Goal: Information Seeking & Learning: Learn about a topic

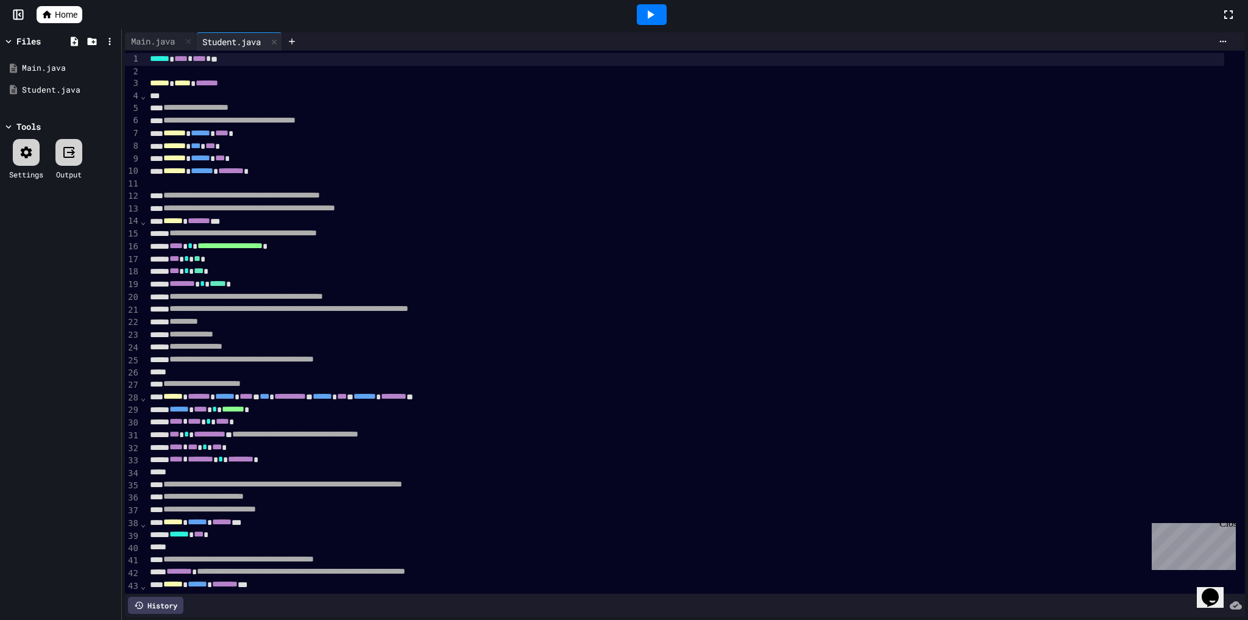
click at [50, 12] on icon at bounding box center [46, 14] width 11 height 11
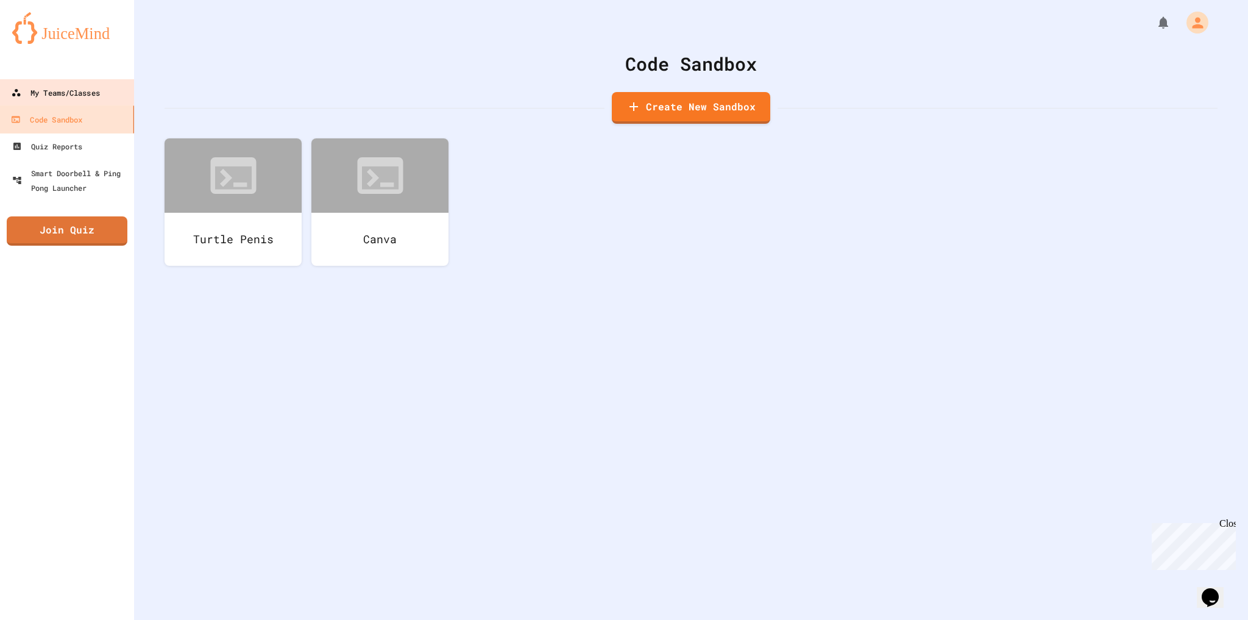
click at [62, 93] on div "My Teams/Classes" at bounding box center [56, 92] width 88 height 15
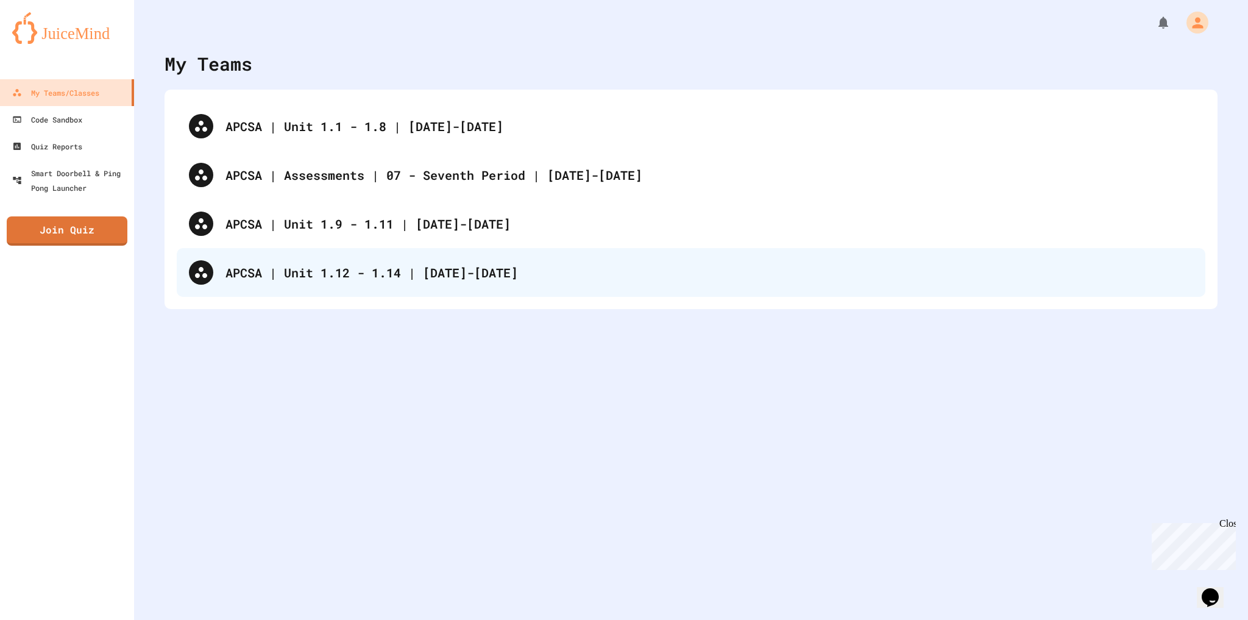
click at [297, 258] on div "APCSA | Unit 1.12 - 1.14 | [DATE]-[DATE]" at bounding box center [691, 272] width 1028 height 49
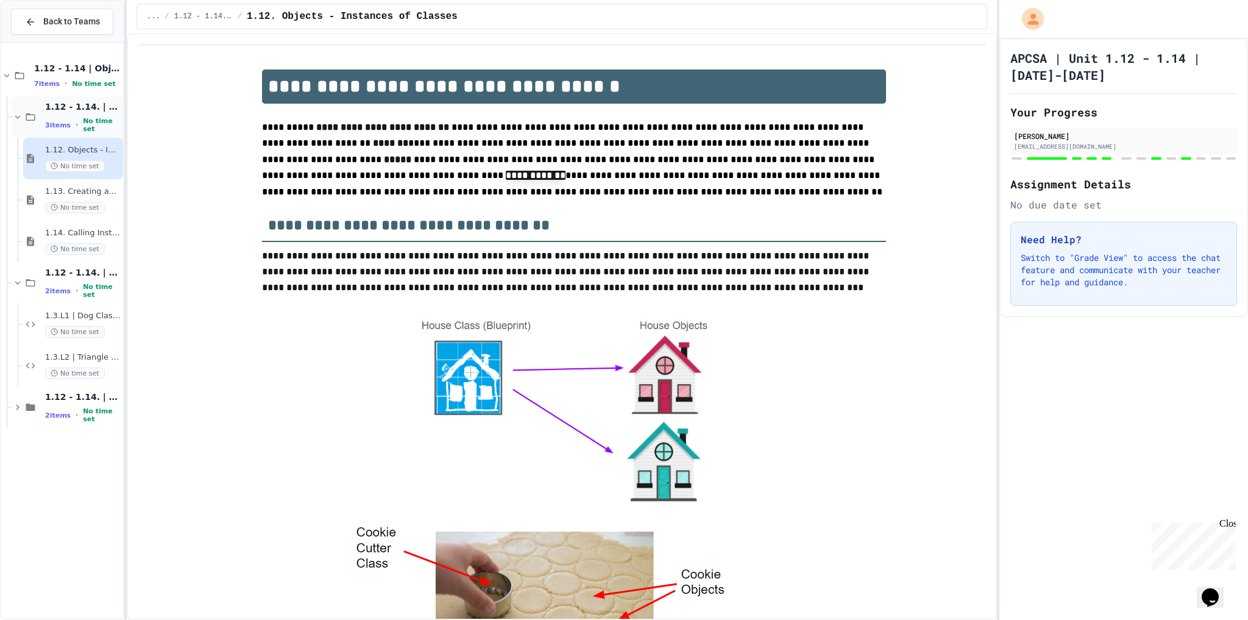
click at [70, 124] on div "3 items • No time set" at bounding box center [83, 125] width 76 height 16
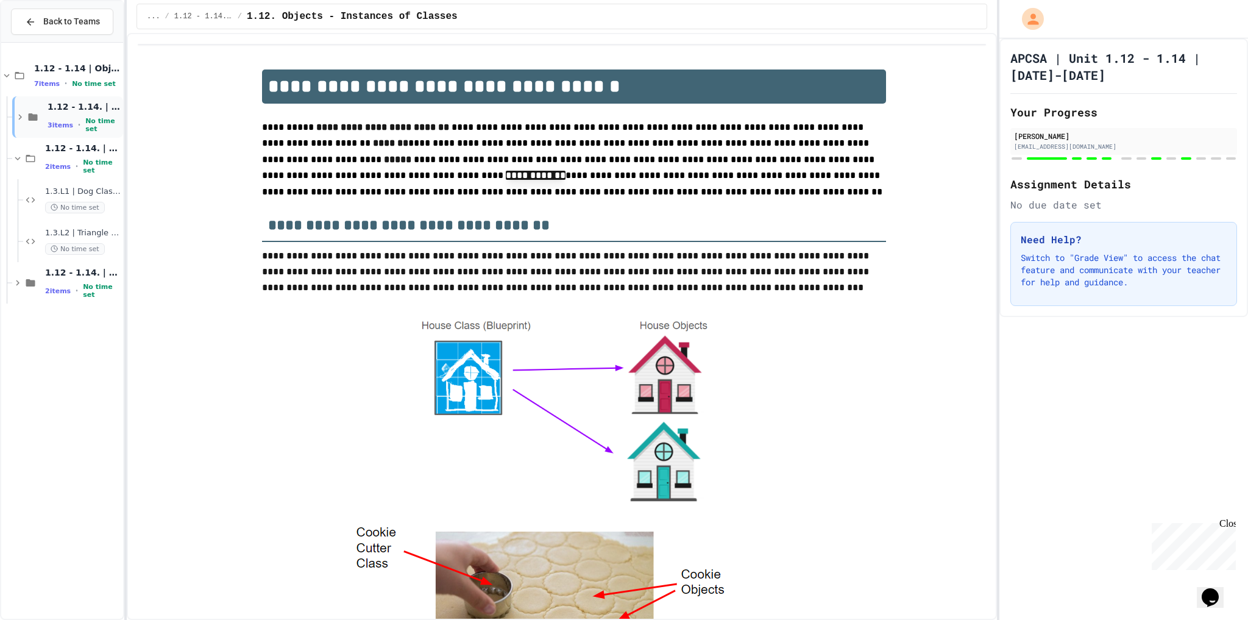
click at [69, 122] on span "3 items" at bounding box center [61, 125] width 26 height 8
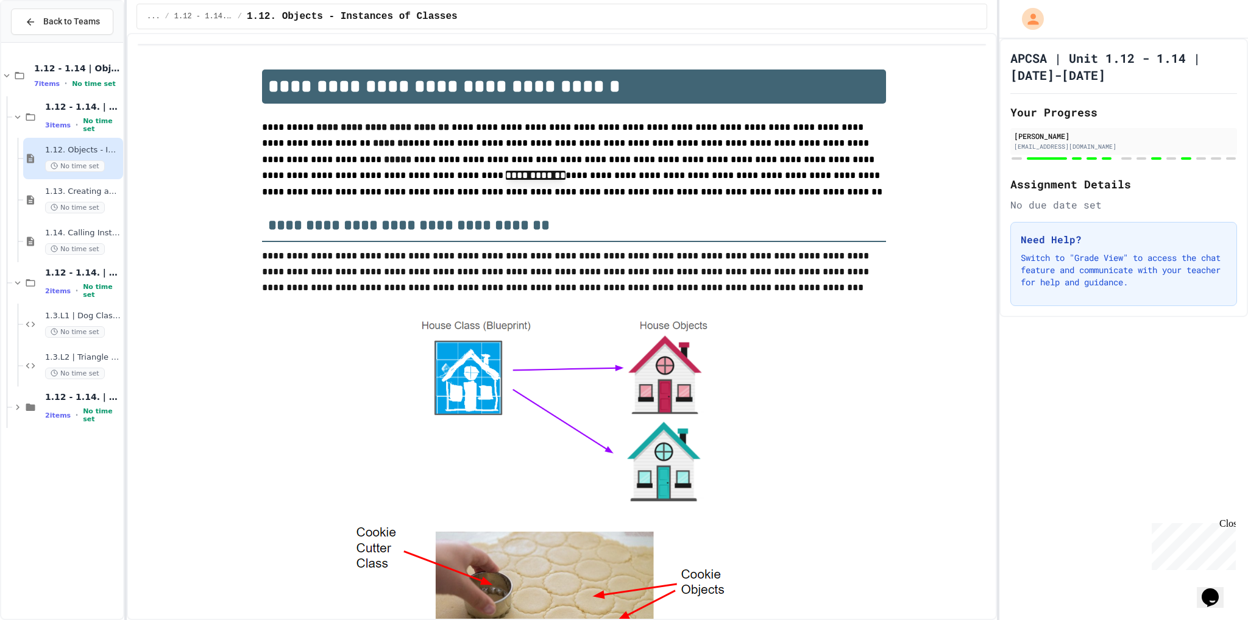
click at [69, 122] on div "3 items • No time set" at bounding box center [83, 125] width 76 height 16
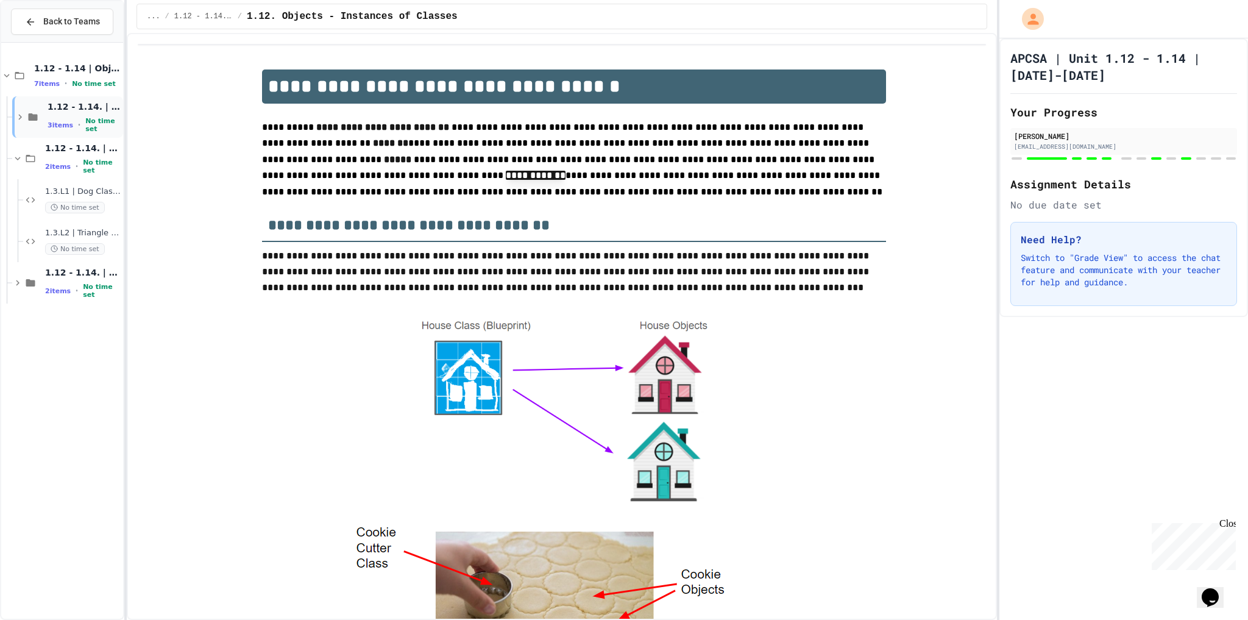
click at [68, 121] on span "3 items" at bounding box center [61, 125] width 26 height 8
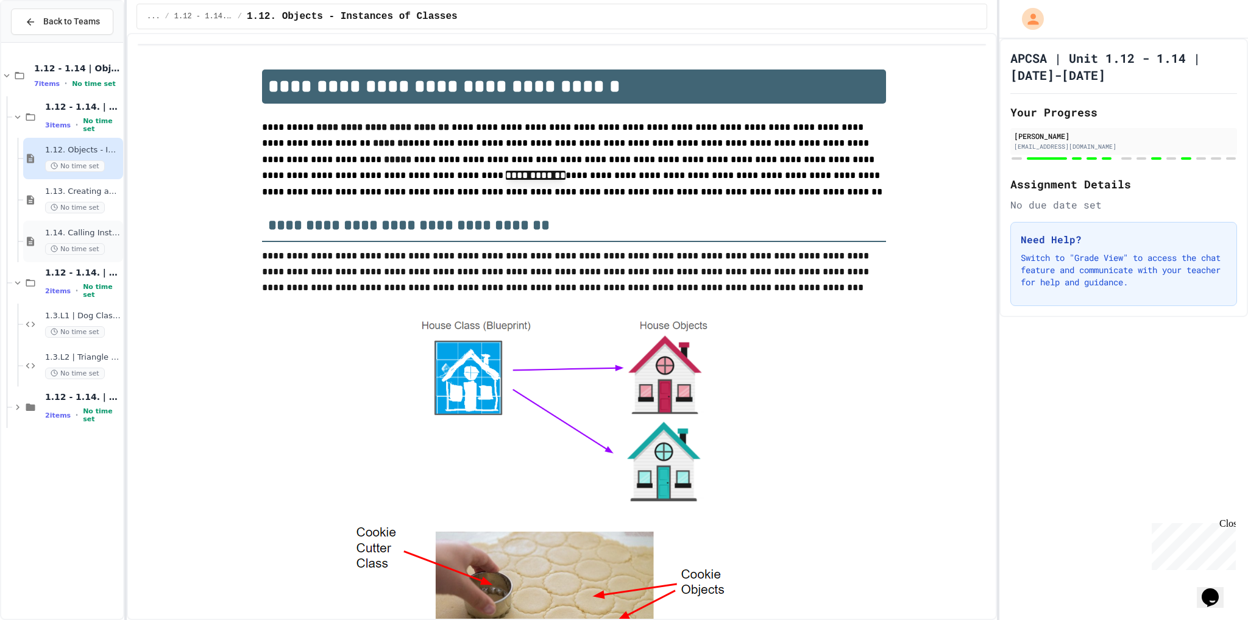
click at [73, 239] on div "1.14. Calling Instance Methods No time set" at bounding box center [83, 241] width 76 height 27
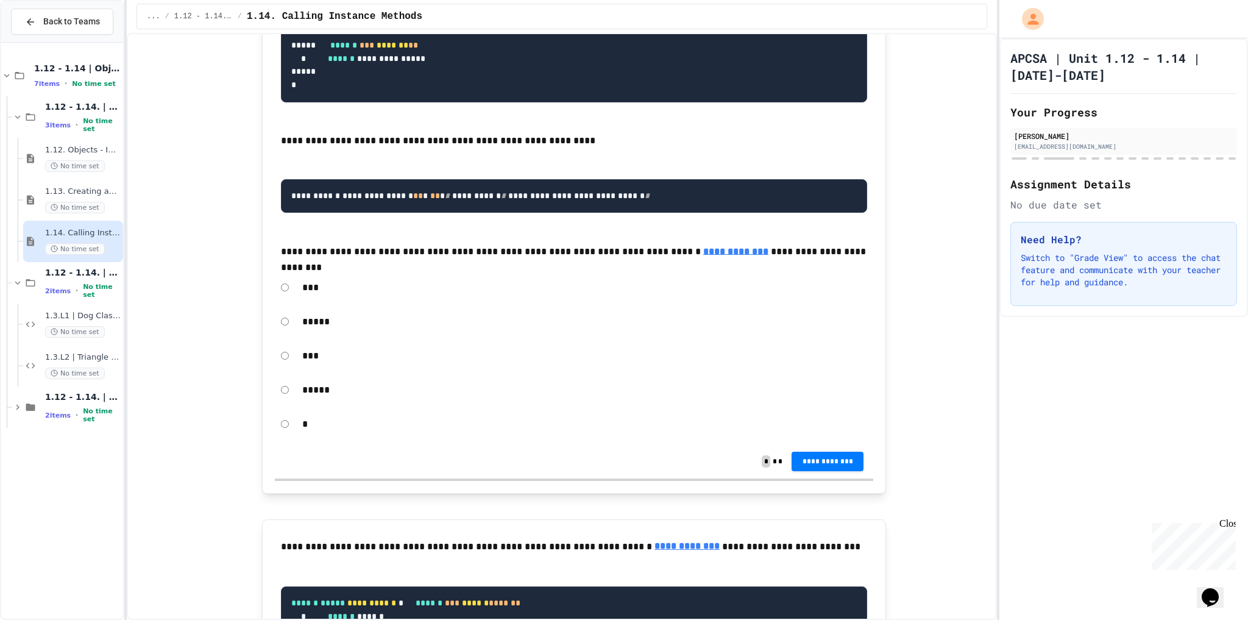
scroll to position [12752, 0]
